Goal: Task Accomplishment & Management: Use online tool/utility

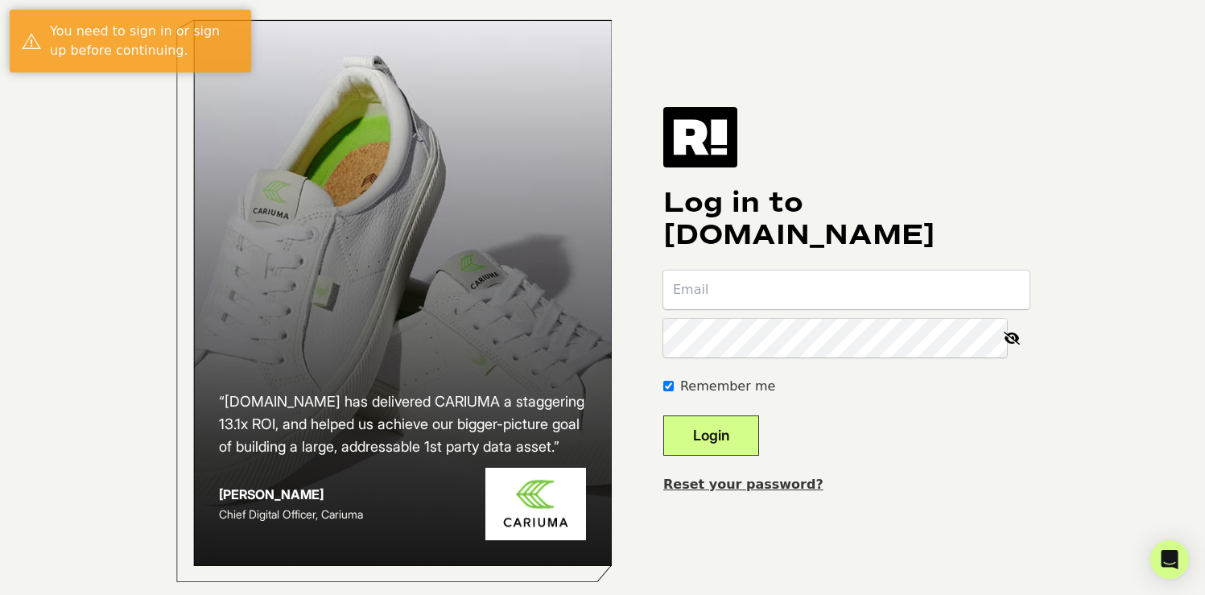
type input "[PERSON_NAME][EMAIL_ADDRESS][DOMAIN_NAME]"
click at [757, 454] on button "Login" at bounding box center [711, 435] width 96 height 40
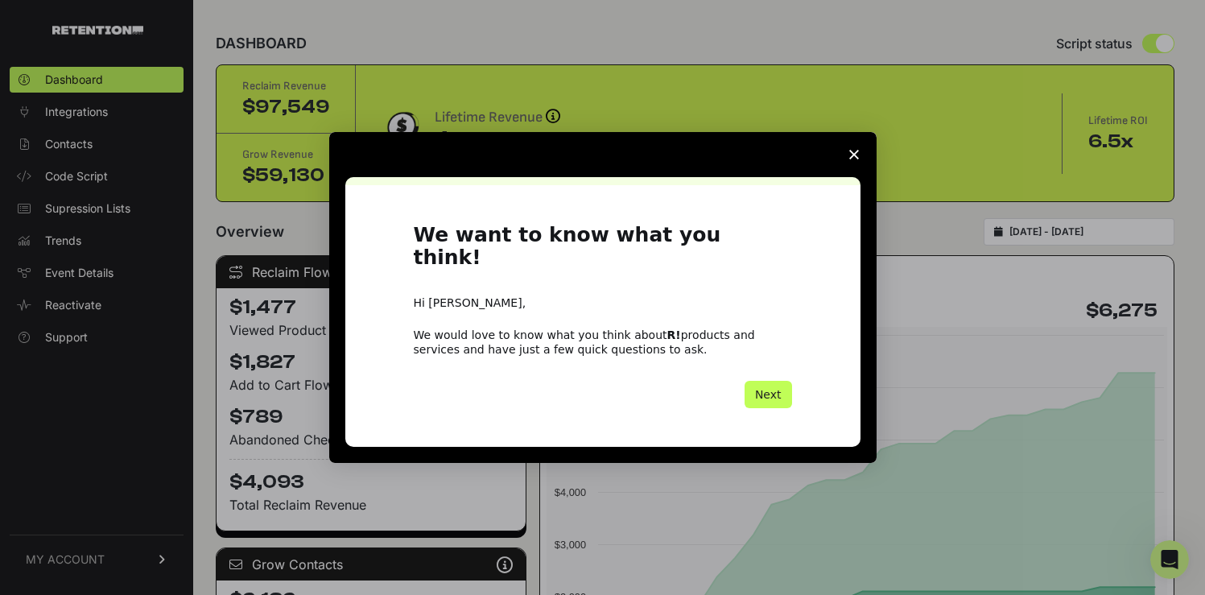
click at [773, 385] on button "Next" at bounding box center [768, 394] width 47 height 27
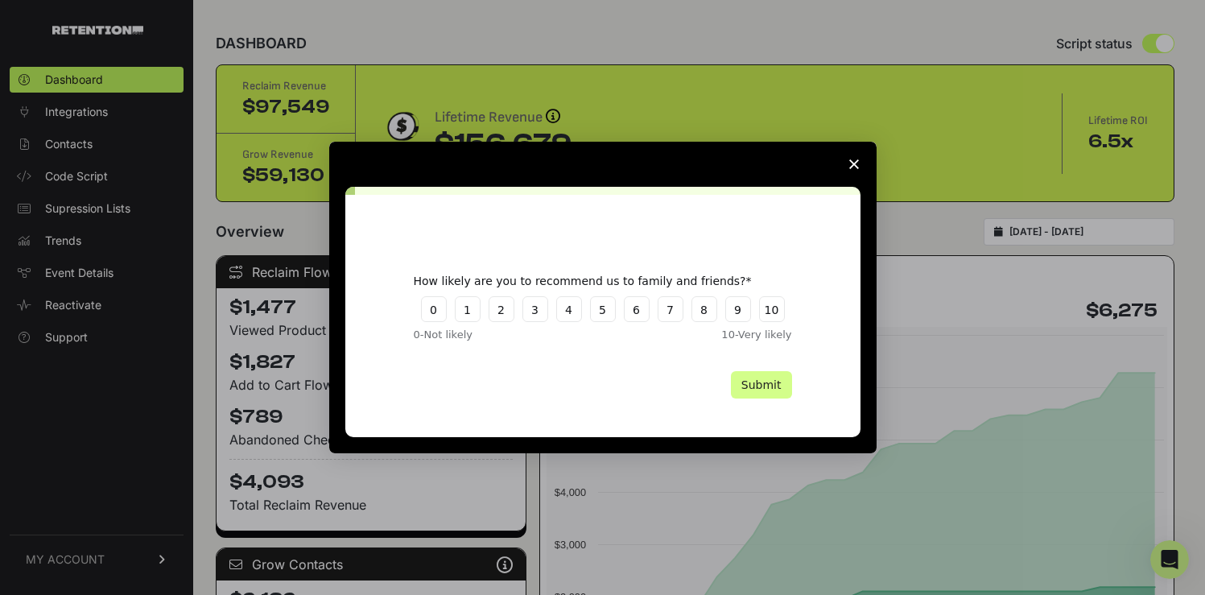
click at [773, 385] on button "Submit" at bounding box center [761, 384] width 61 height 27
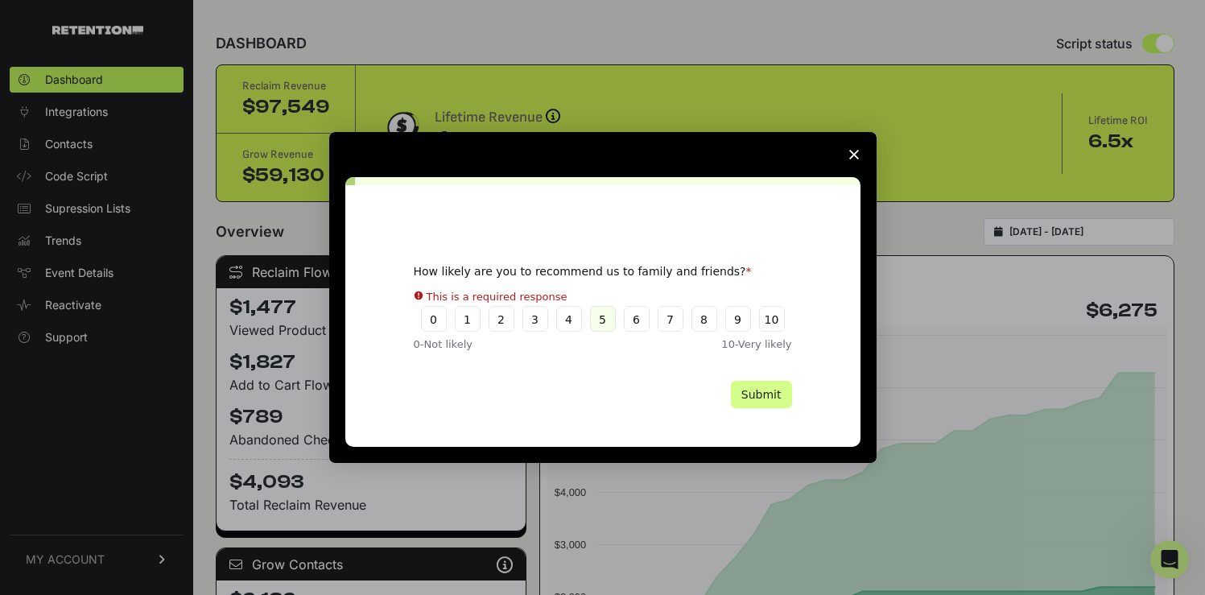
click at [606, 314] on button "5" at bounding box center [603, 319] width 26 height 26
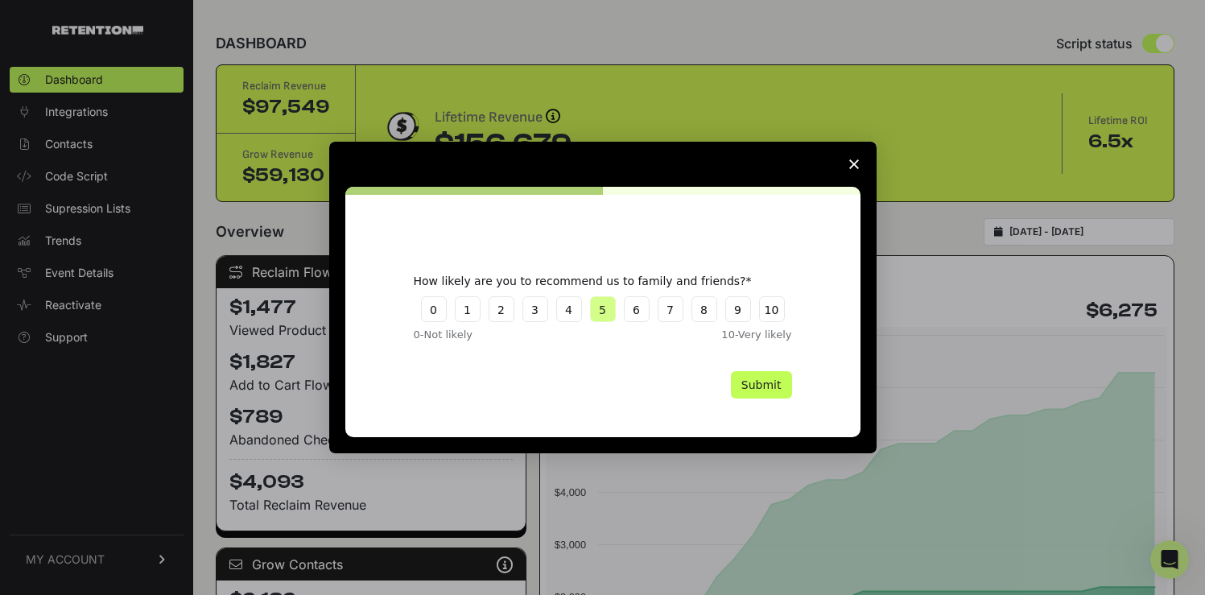
click at [773, 380] on button "Submit" at bounding box center [761, 384] width 61 height 27
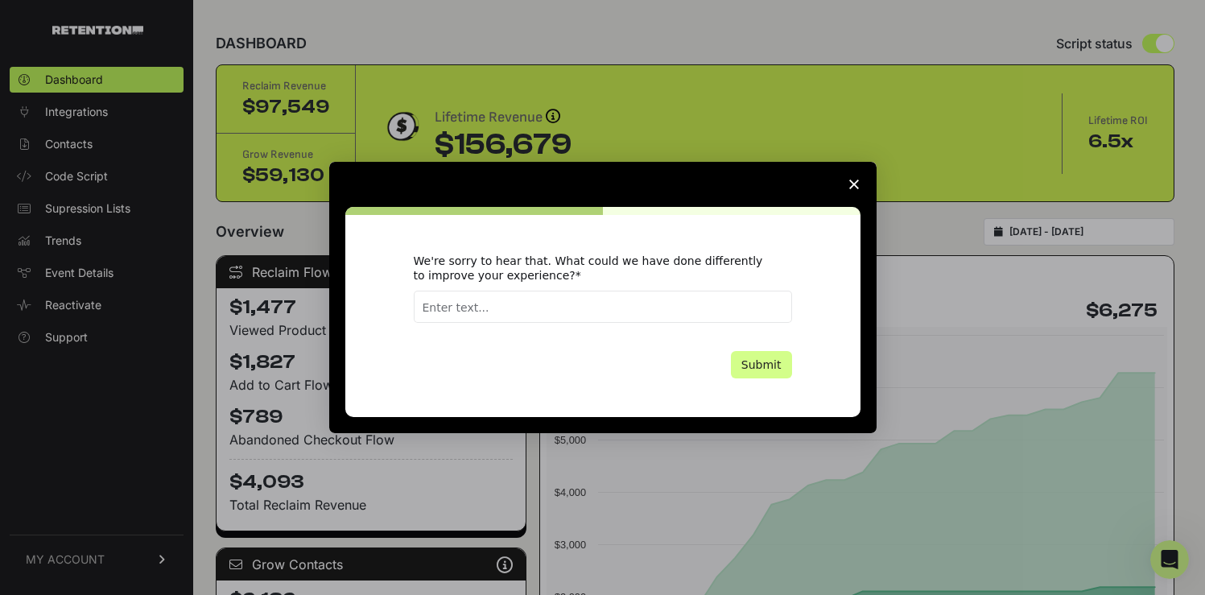
click at [858, 178] on span "Close survey" at bounding box center [854, 184] width 45 height 45
